Goal: Obtain resource: Download file/media

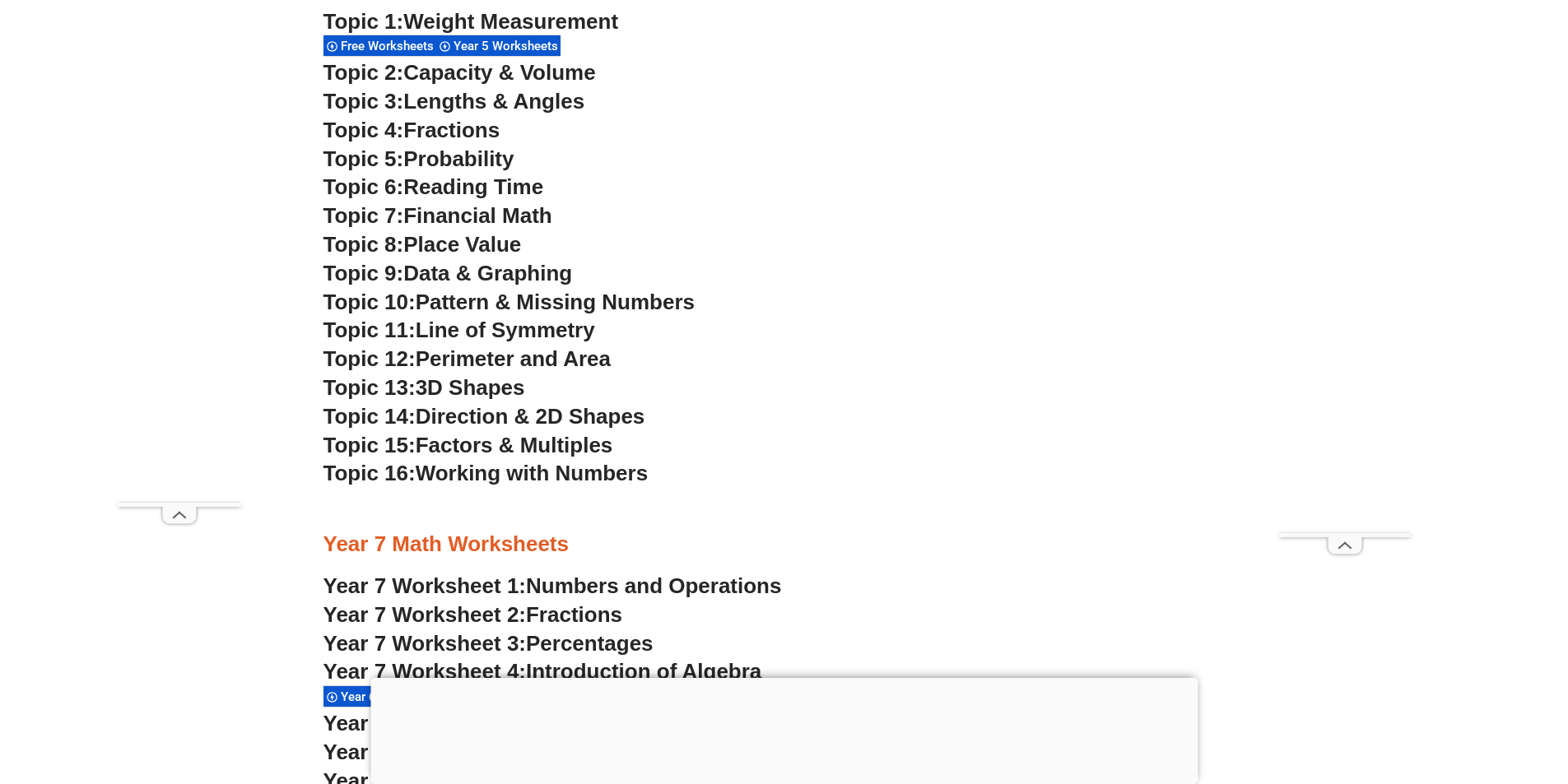
scroll to position [4436, 0]
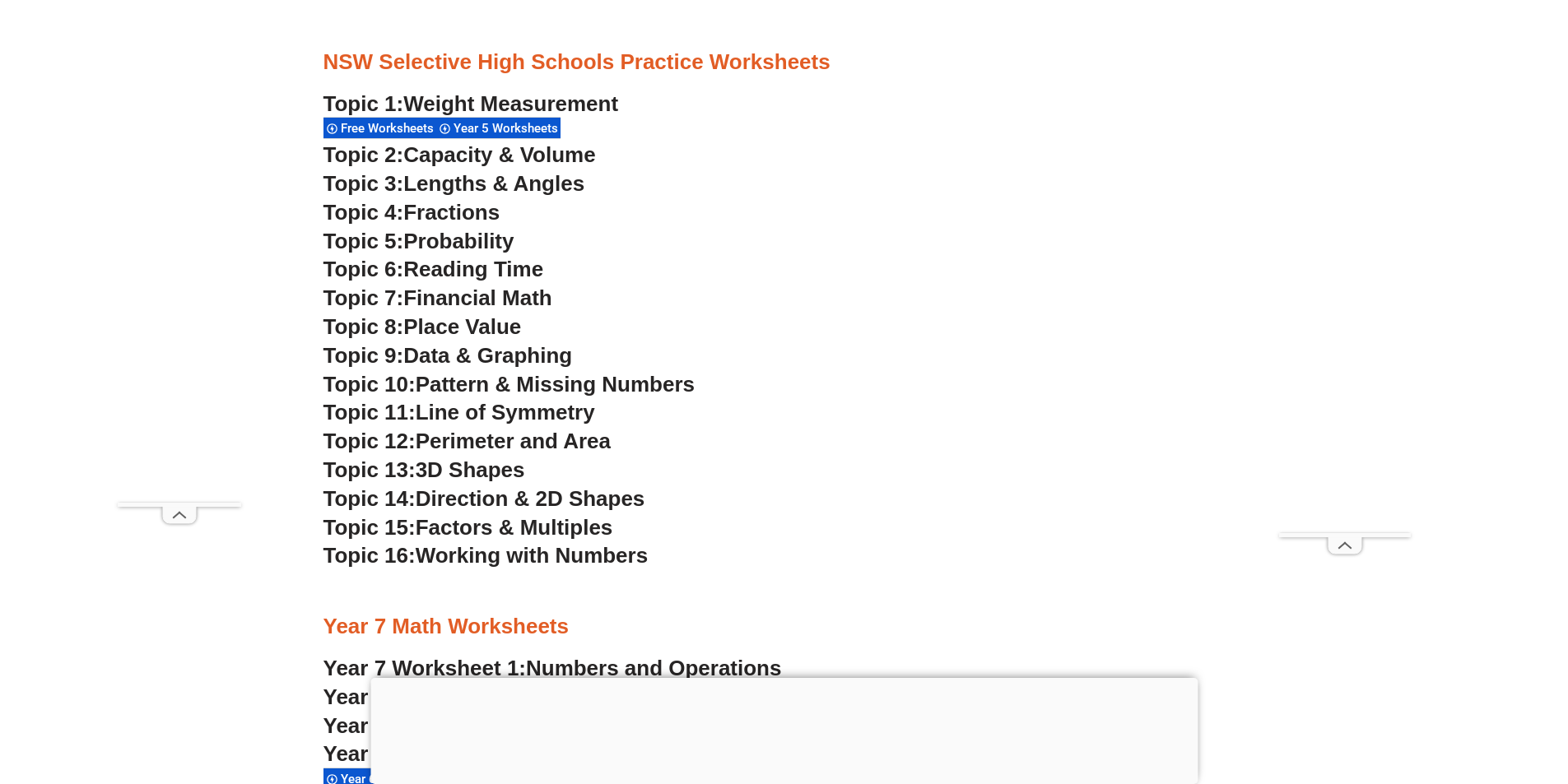
click at [439, 99] on span "Weight Measurement" at bounding box center [510, 103] width 215 height 24
click at [826, 447] on h3 "Topic 12: Perimeter and Area" at bounding box center [784, 442] width 922 height 28
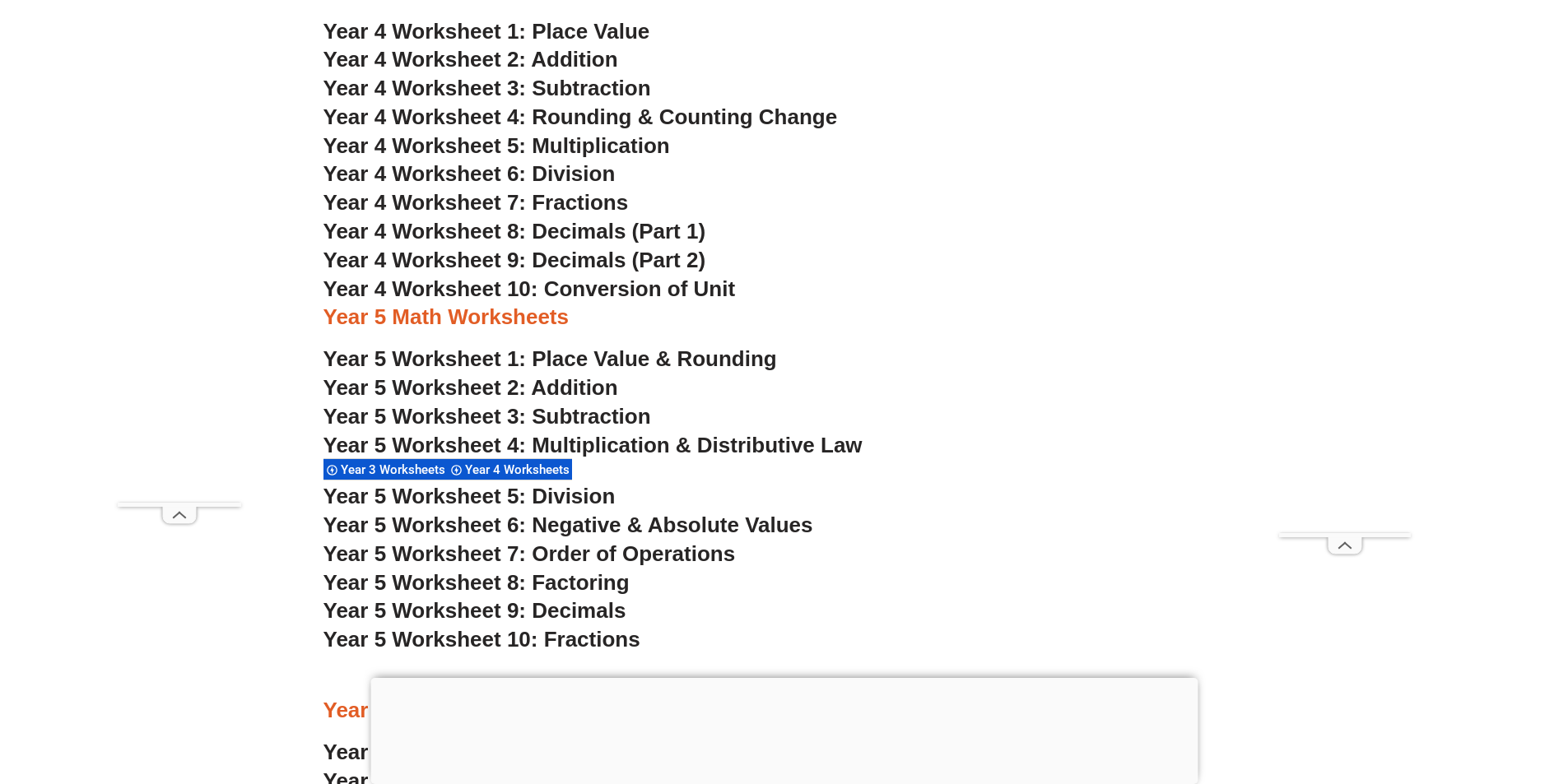
scroll to position [3121, 0]
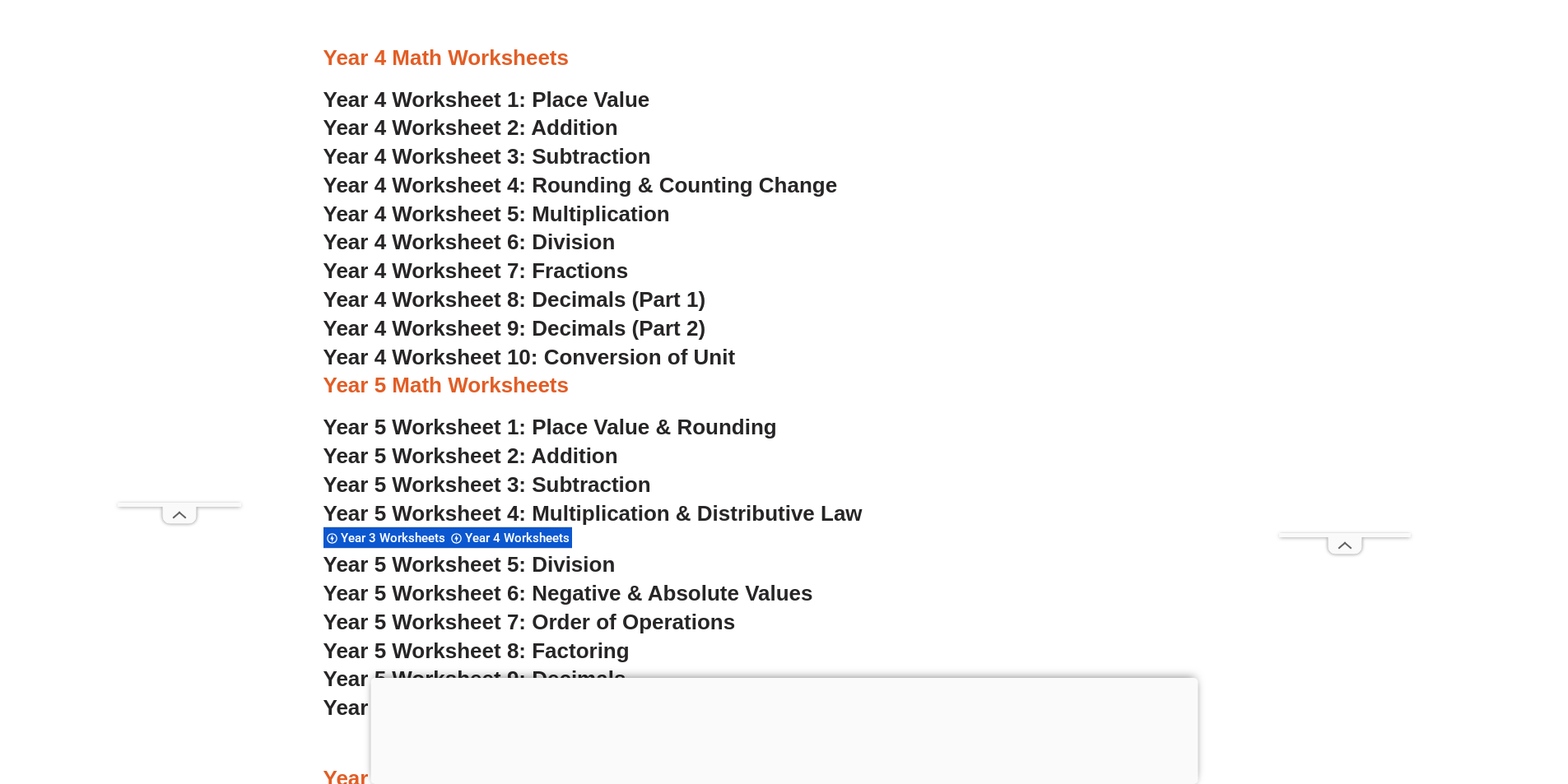
click at [536, 537] on span "Year 4 Worksheets" at bounding box center [519, 538] width 109 height 14
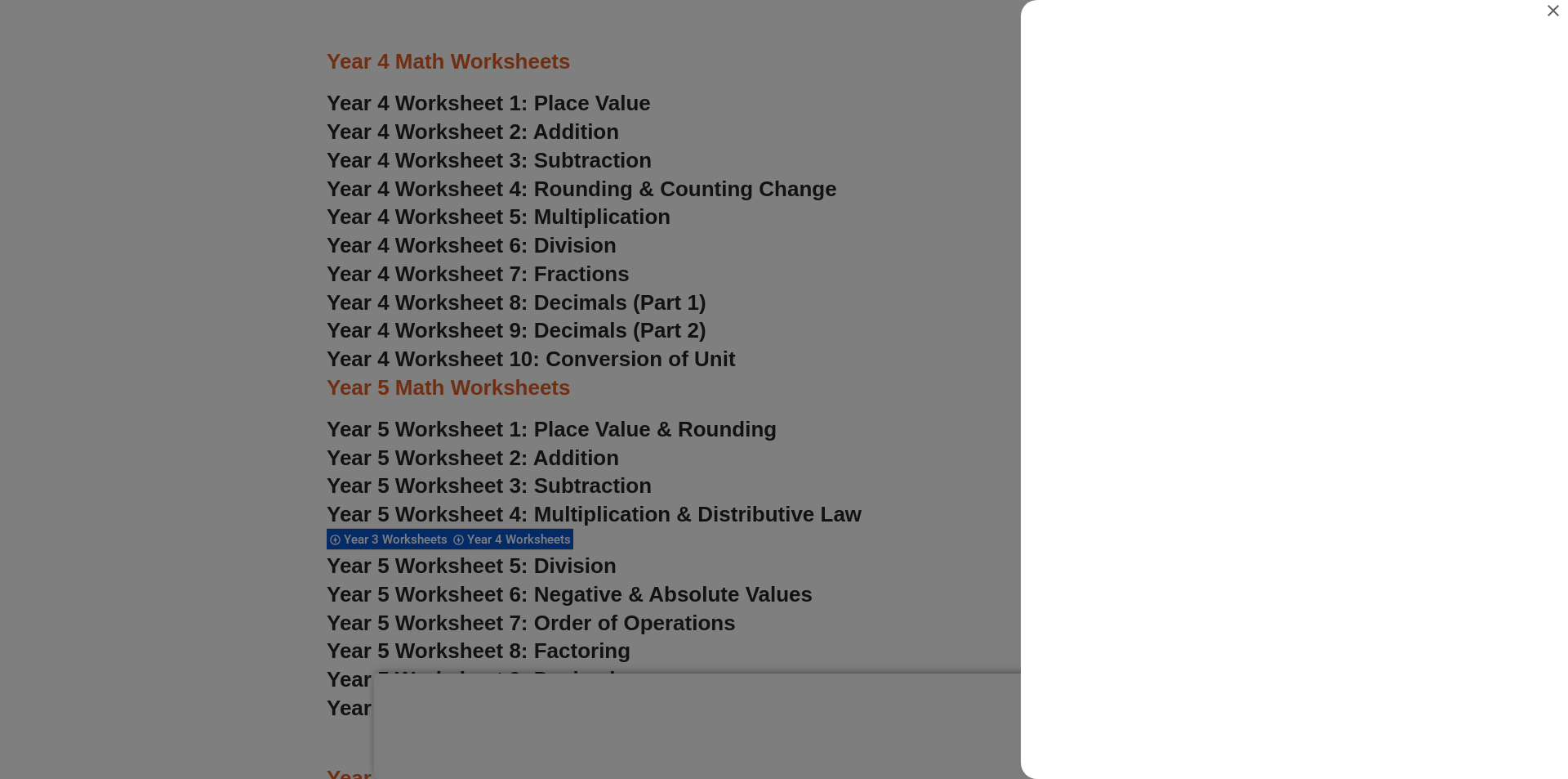
scroll to position [0, 0]
click at [1551, 10] on icon "Close" at bounding box center [1554, 11] width 20 height 20
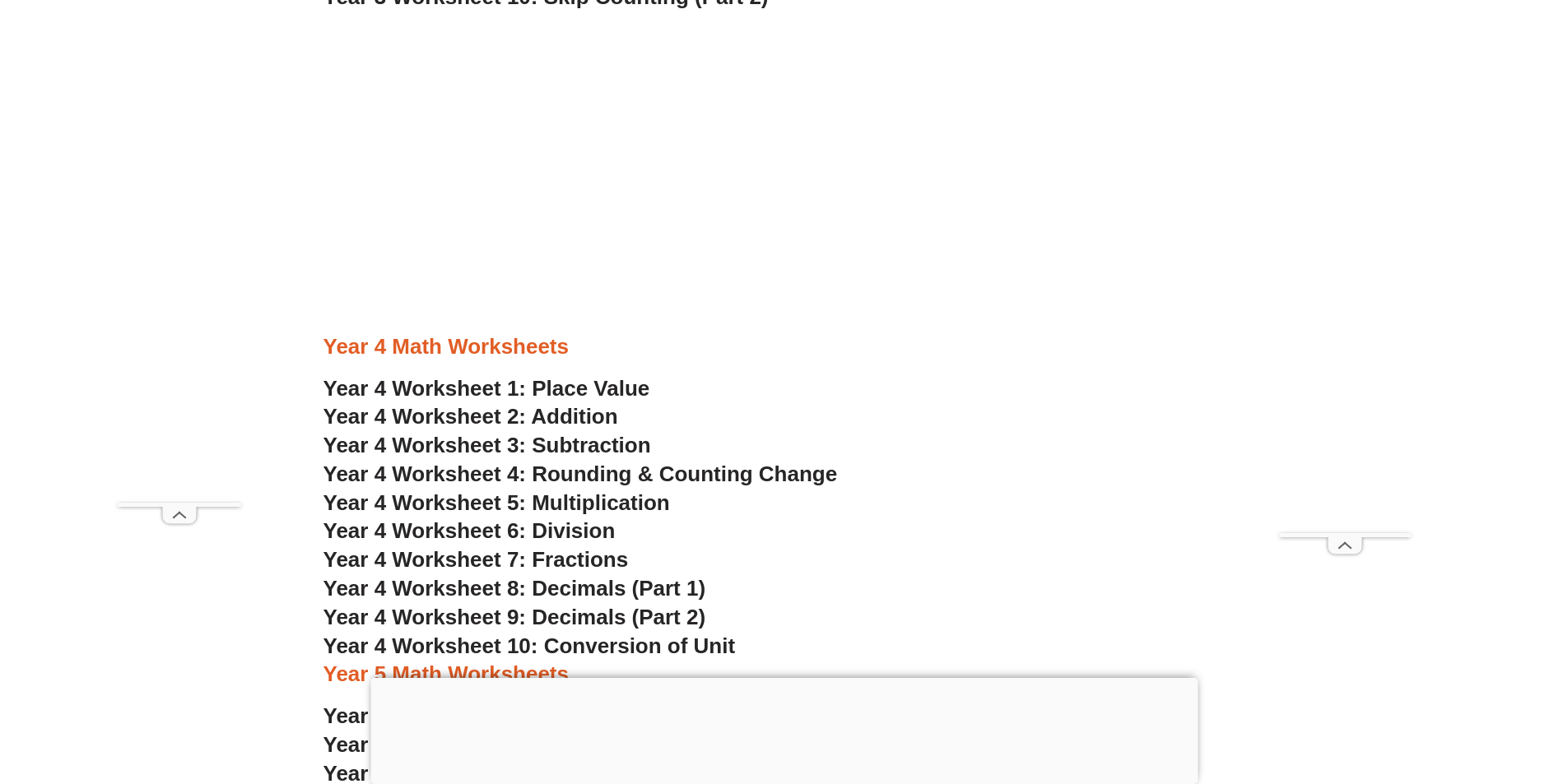
scroll to position [2792, 0]
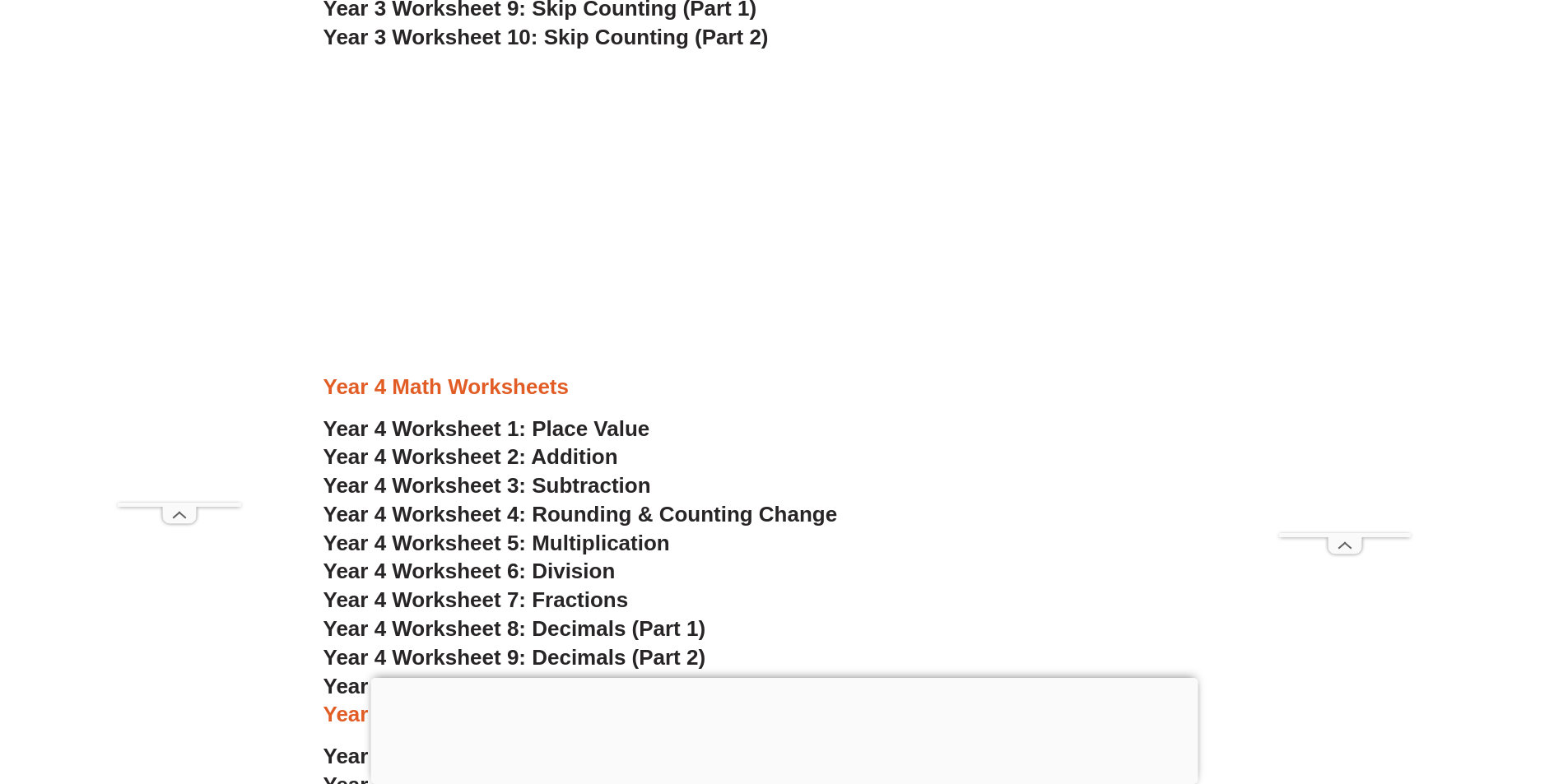
click at [421, 392] on h3 "Year 4 Math Worksheets" at bounding box center [784, 387] width 922 height 28
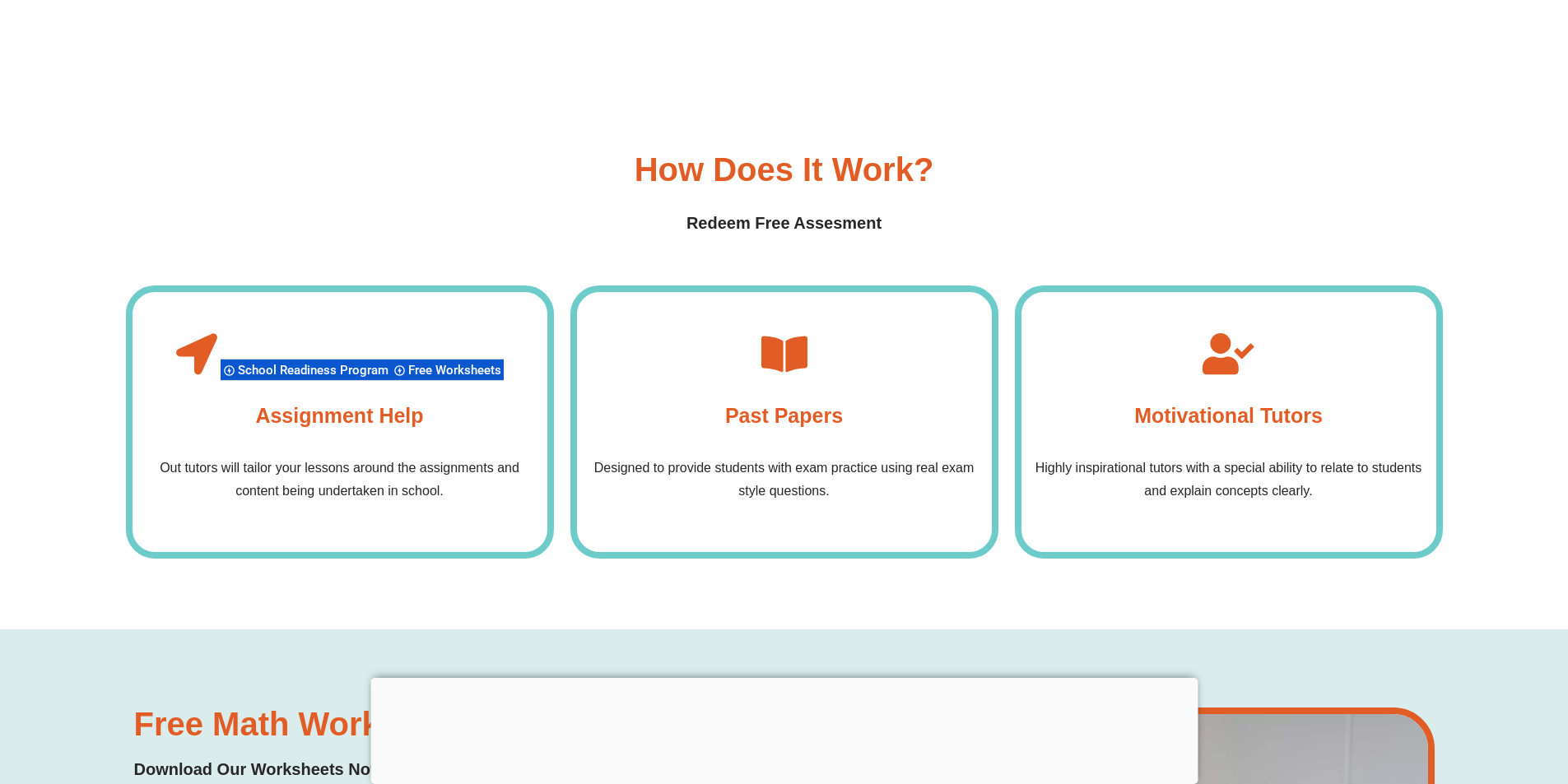
scroll to position [6493, 0]
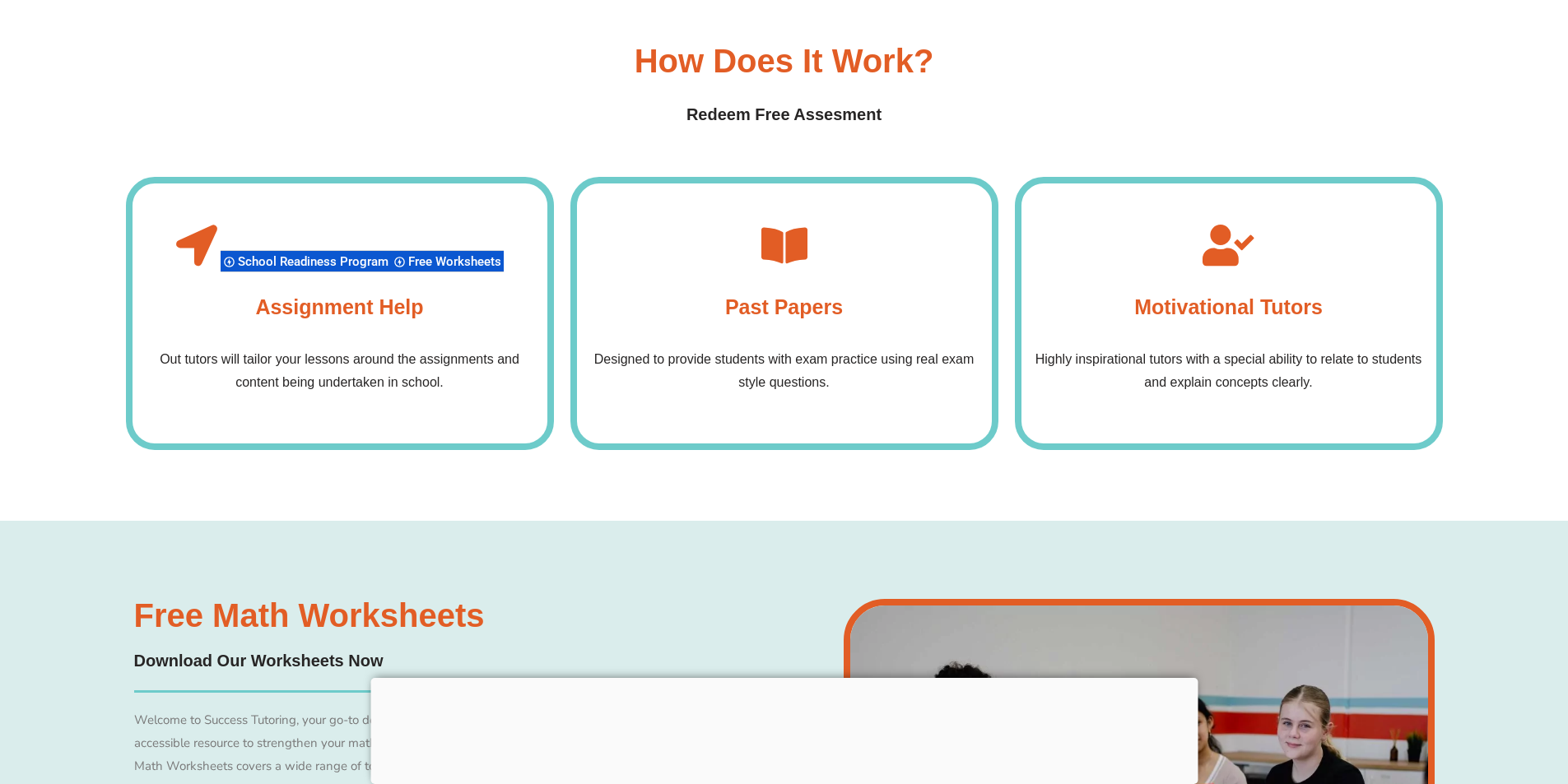
click at [788, 318] on h4 "Past Papers" at bounding box center [784, 306] width 118 height 33
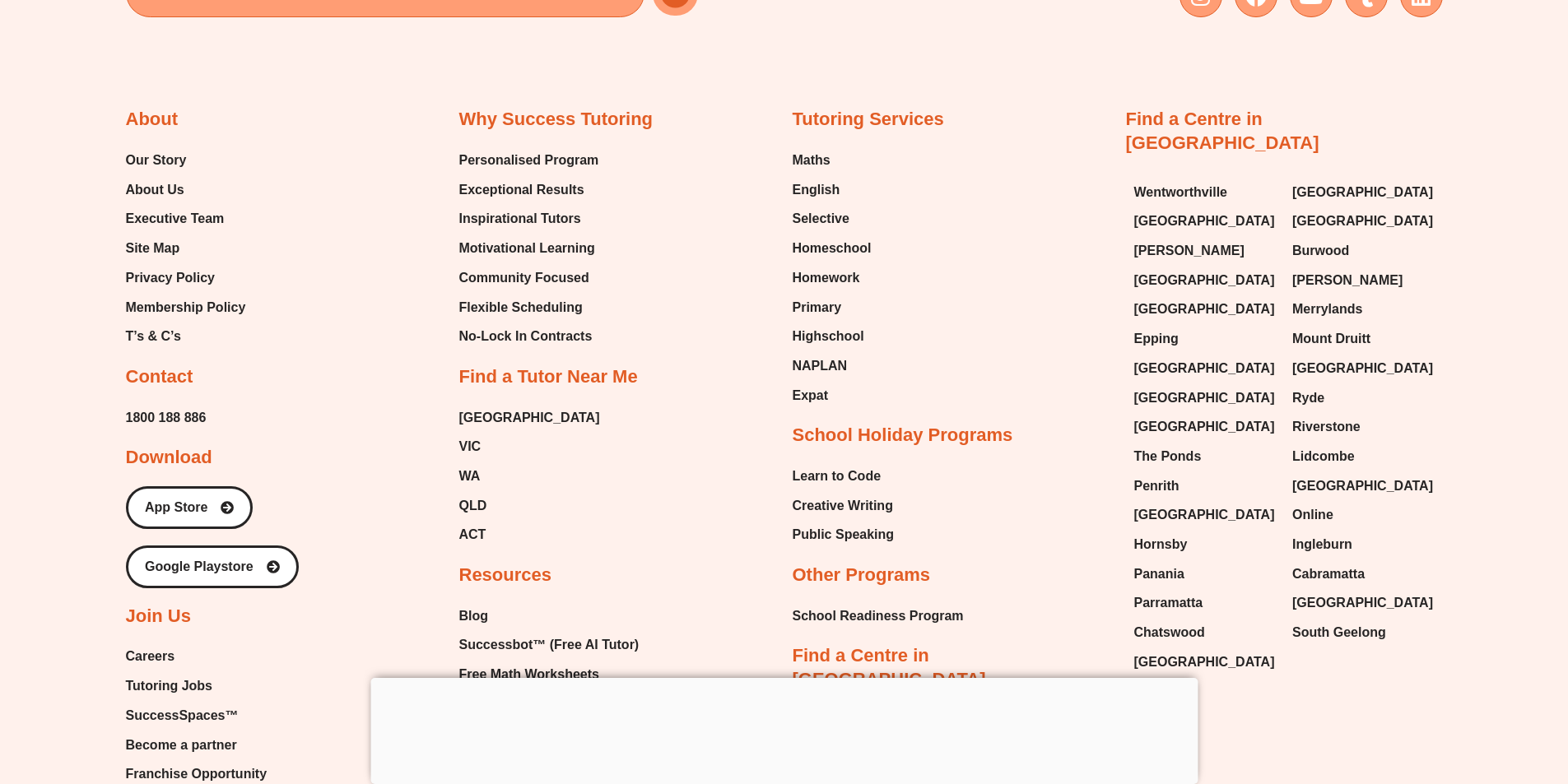
scroll to position [12003, 0]
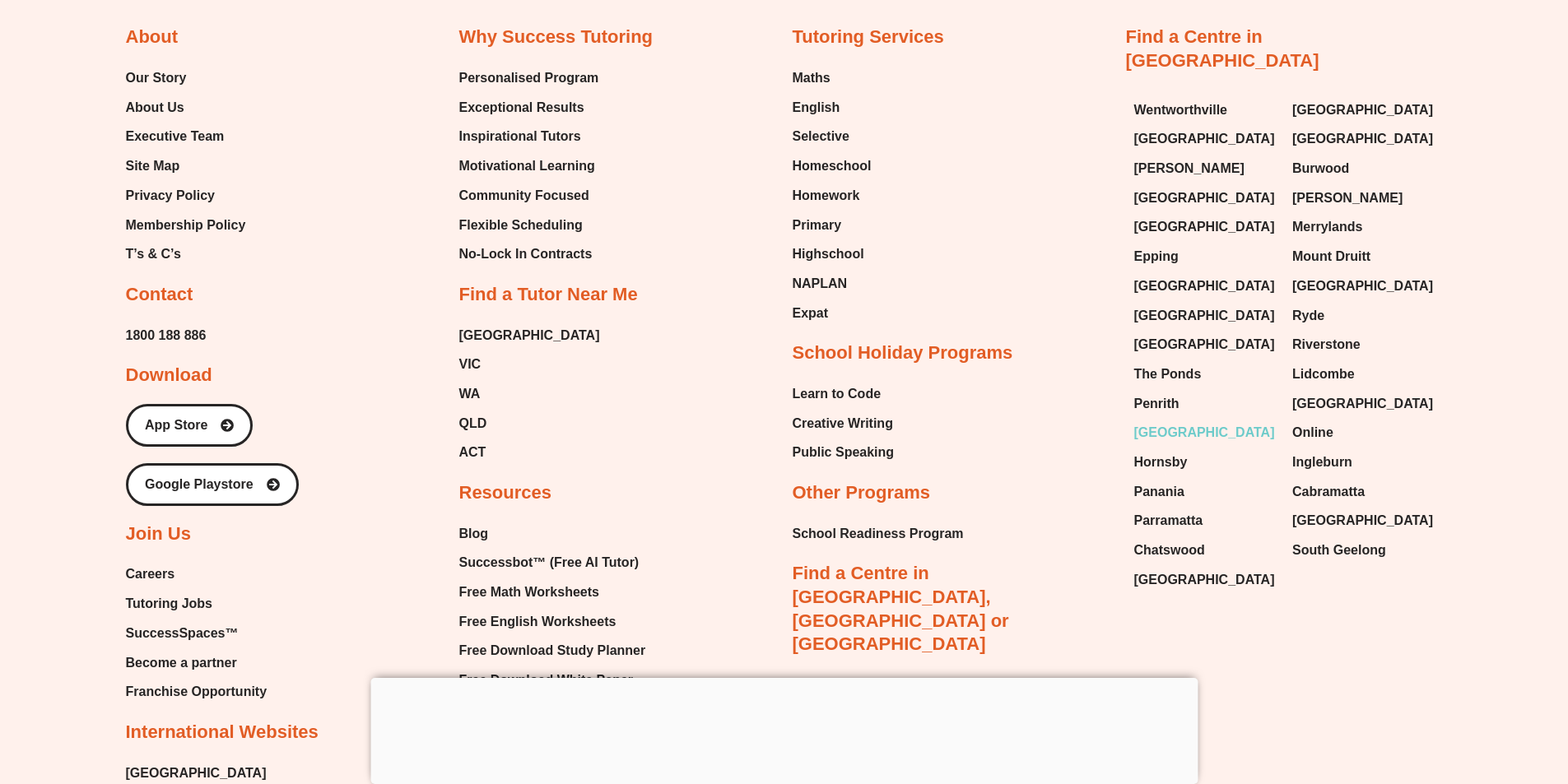
click at [1167, 433] on span "[GEOGRAPHIC_DATA]" at bounding box center [1205, 432] width 141 height 24
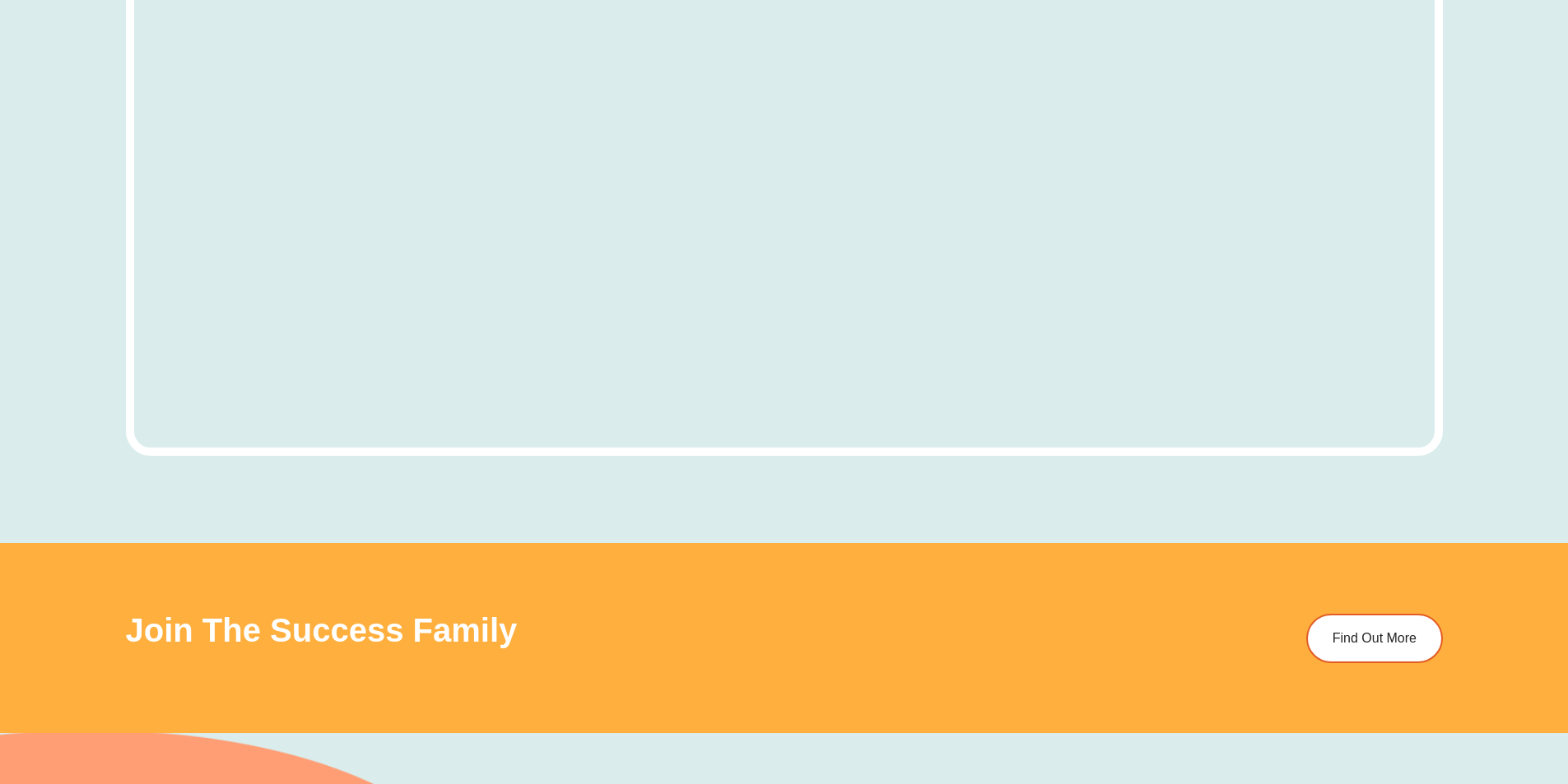
scroll to position [5429, 0]
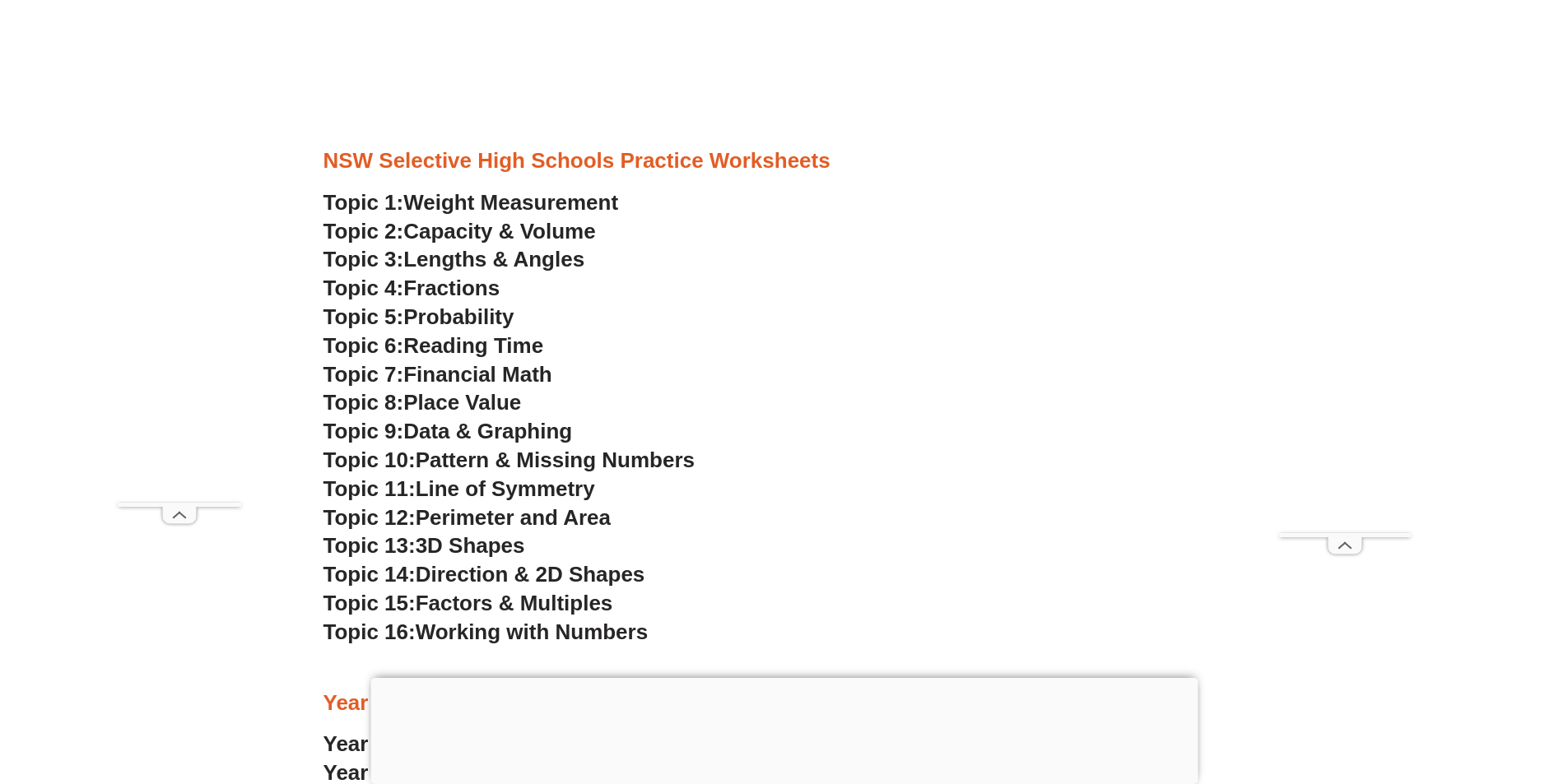
scroll to position [4436, 0]
